Goal: Transaction & Acquisition: Purchase product/service

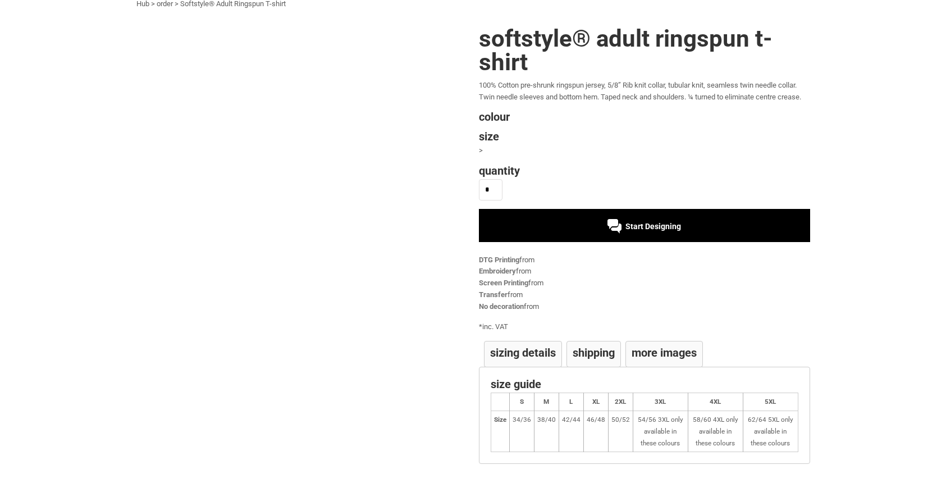
scroll to position [62, 0]
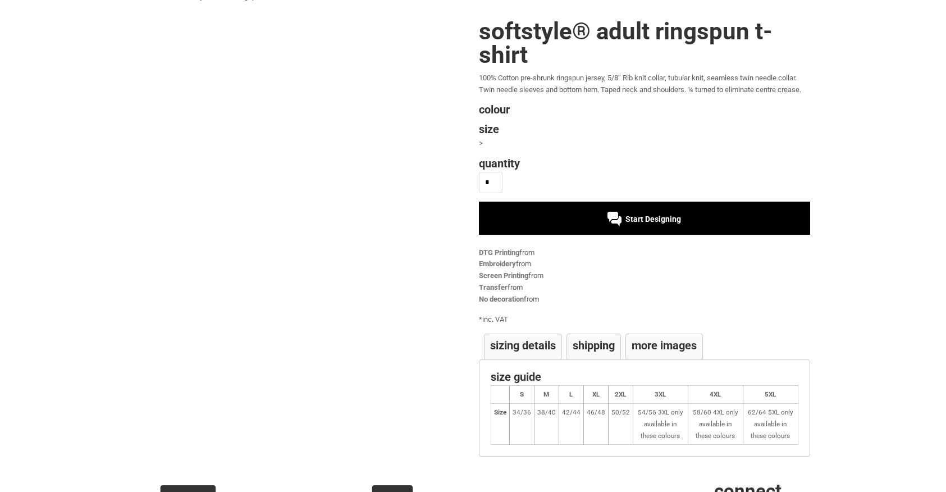
click at [639, 221] on span "Start Designing" at bounding box center [653, 218] width 56 height 9
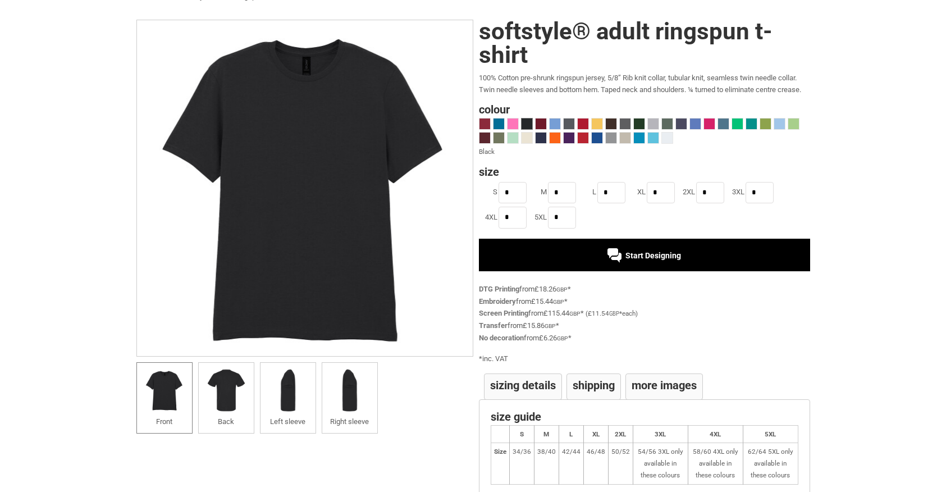
click at [612, 254] on div "Start Designing" at bounding box center [644, 255] width 74 height 9
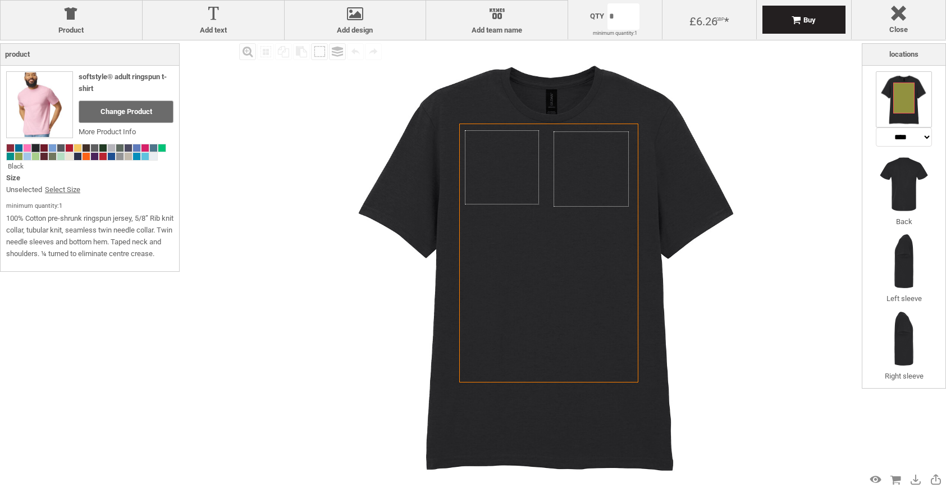
select select "*******"
click at [486, 159] on div "Created with [PERSON_NAME] 2.1.2 Created with [PERSON_NAME] 2.1.2 Created with …" at bounding box center [548, 264] width 449 height 449
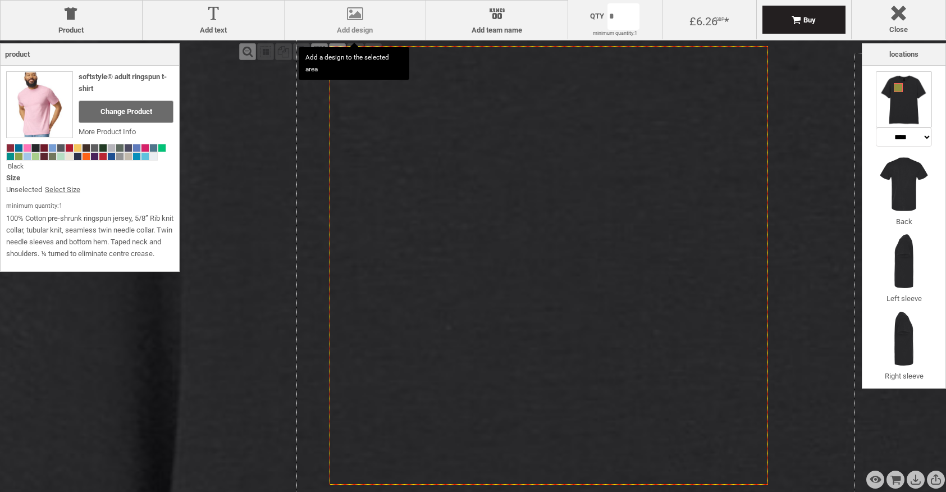
click at [358, 21] on div at bounding box center [355, 16] width 130 height 20
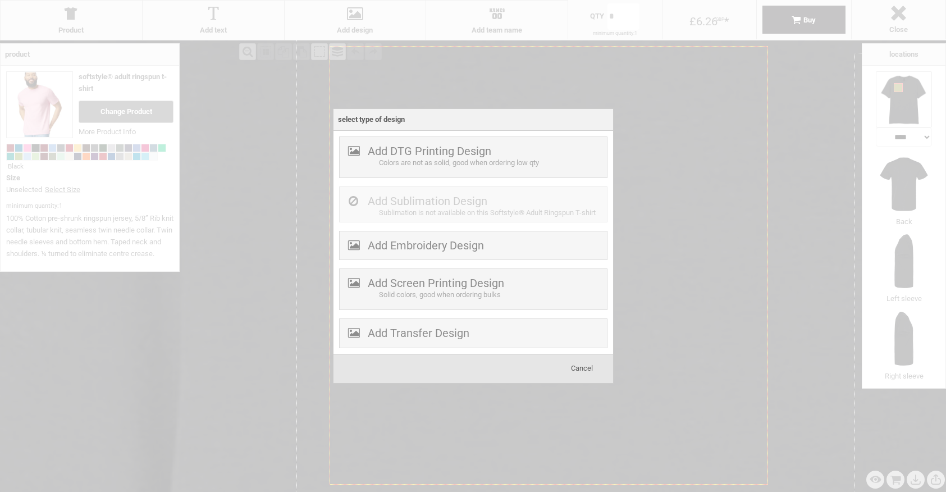
click at [584, 370] on span "Cancel" at bounding box center [582, 368] width 22 height 8
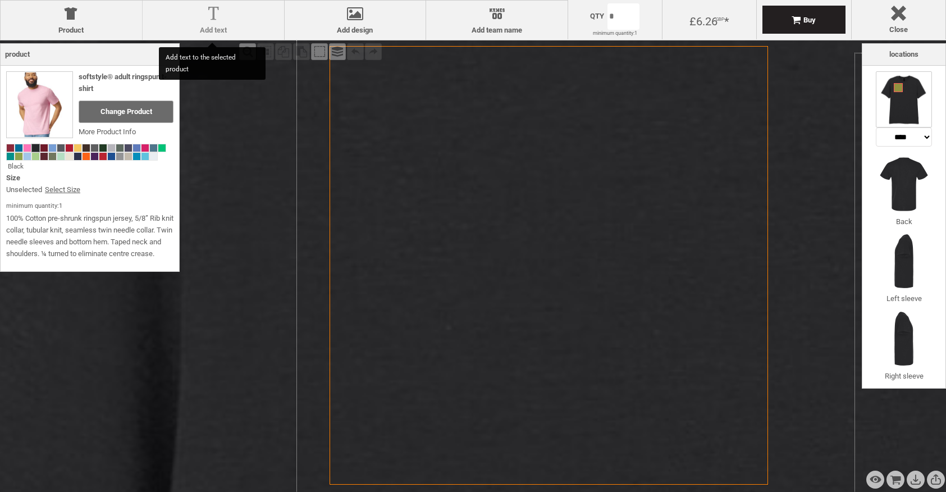
click at [230, 19] on div at bounding box center [213, 16] width 130 height 20
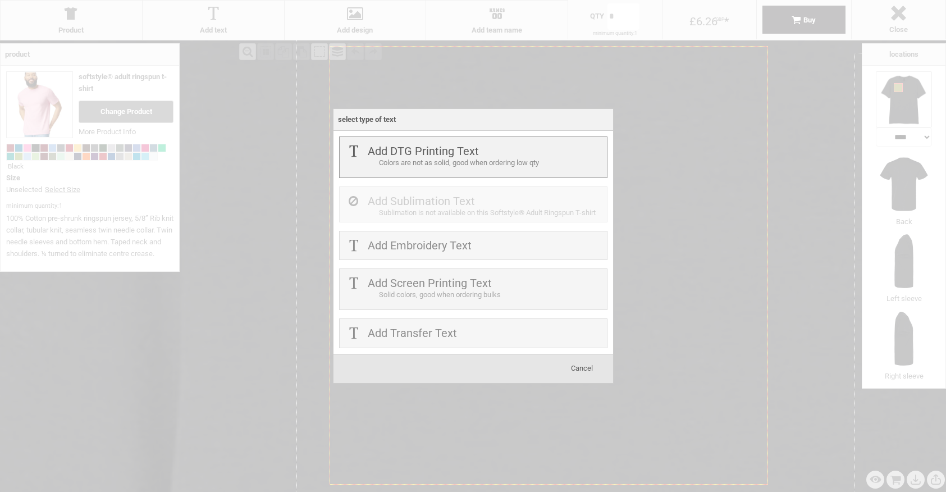
click at [388, 149] on label "Add DTG Printing Text" at bounding box center [423, 150] width 111 height 13
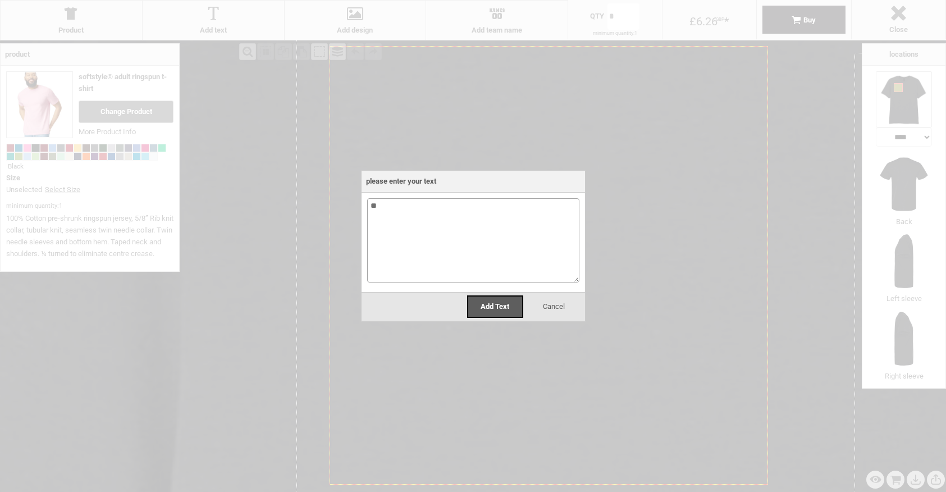
type textarea "*"
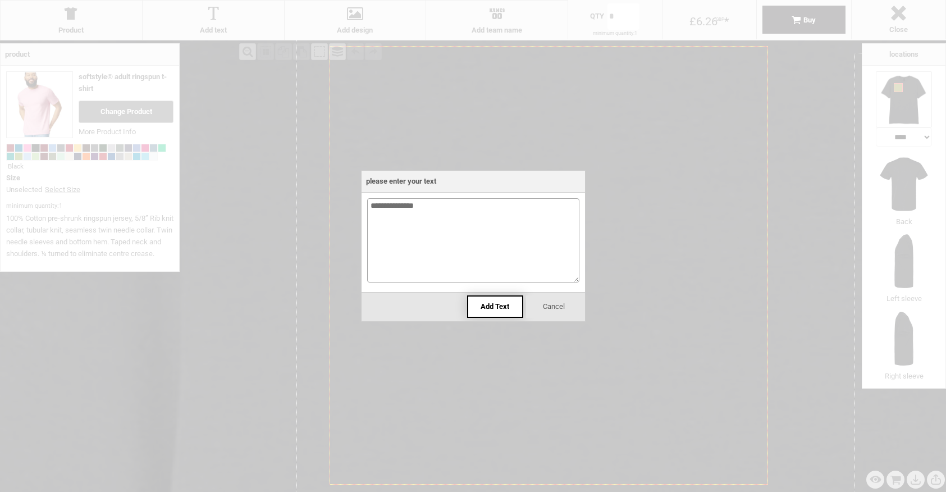
type textarea "**********"
click at [491, 302] on span "Add Text" at bounding box center [494, 306] width 29 height 8
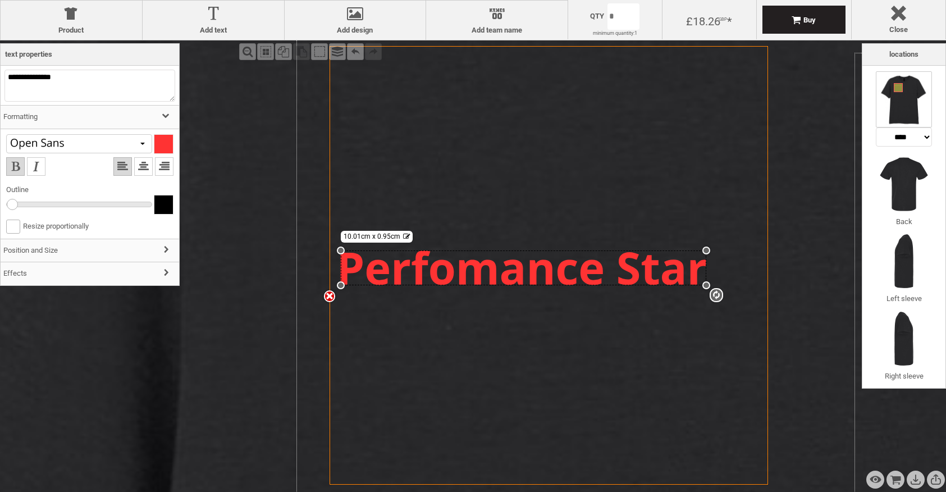
drag, startPoint x: 756, startPoint y: 245, endPoint x: 506, endPoint y: 251, distance: 249.8
click at [506, 251] on div "settings 10.01cm x 0.95cm" at bounding box center [523, 267] width 365 height 35
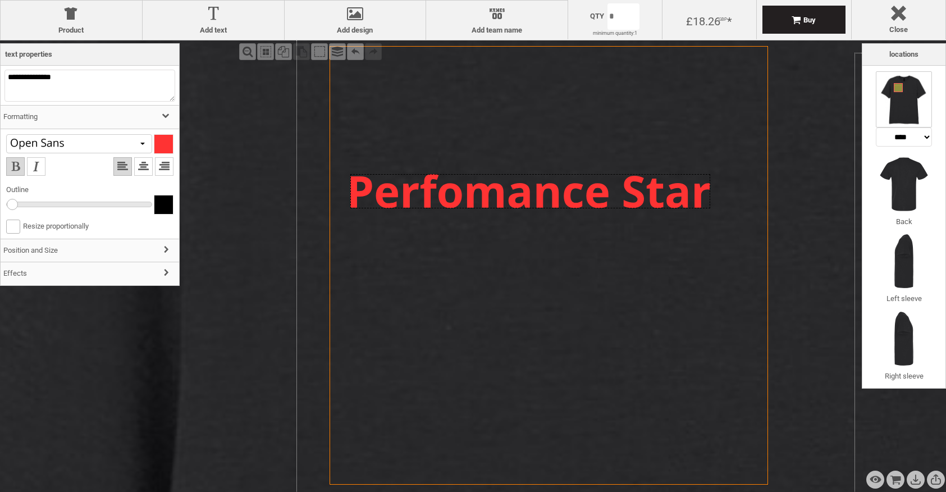
drag, startPoint x: 497, startPoint y: 268, endPoint x: 507, endPoint y: 190, distance: 78.1
click at [507, 190] on div at bounding box center [530, 191] width 360 height 34
click at [529, 313] on icon "Created with [PERSON_NAME] 2.1.2" at bounding box center [548, 265] width 438 height 438
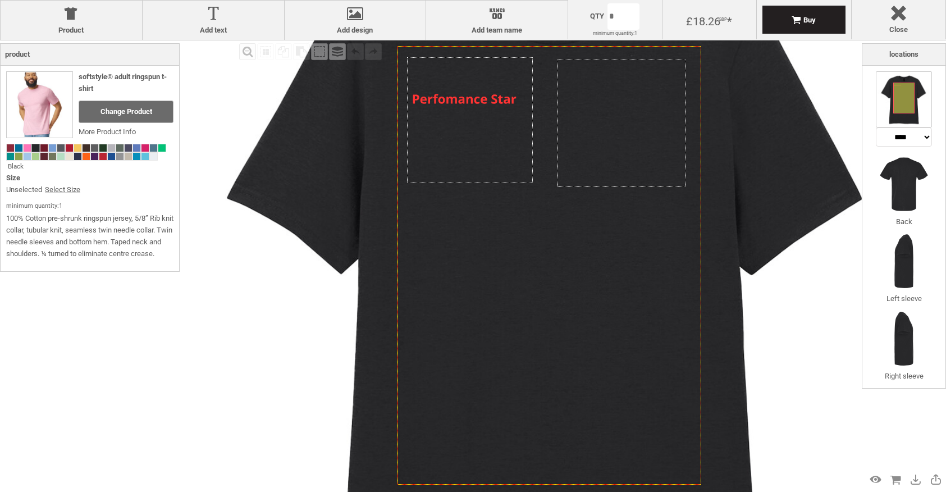
select select "*******"
click at [483, 99] on div "Created with [PERSON_NAME] 2.1.2 Created with [PERSON_NAME] 2.1.2 Created with …" at bounding box center [550, 286] width 762 height 762
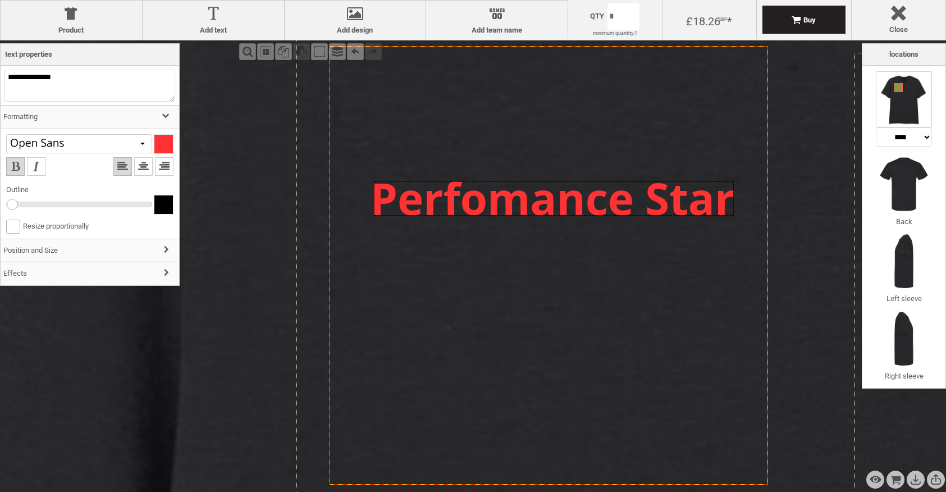
drag, startPoint x: 496, startPoint y: 180, endPoint x: 519, endPoint y: 187, distance: 24.3
click at [519, 187] on div at bounding box center [554, 198] width 360 height 34
